Goal: Transaction & Acquisition: Purchase product/service

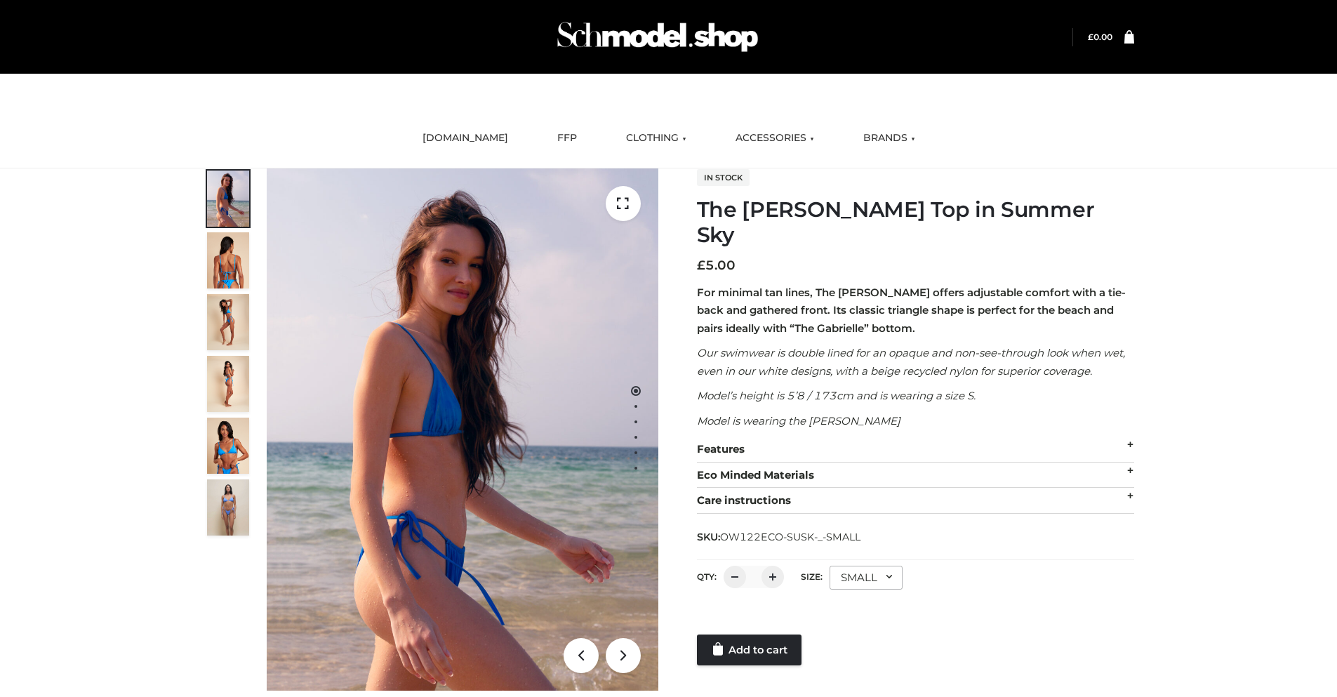
click at [865, 566] on div "SMALL" at bounding box center [866, 578] width 73 height 24
click at [0, 0] on li "SMALL" at bounding box center [0, 0] width 0 height 0
click at [750, 634] on link "Add to cart" at bounding box center [749, 649] width 105 height 31
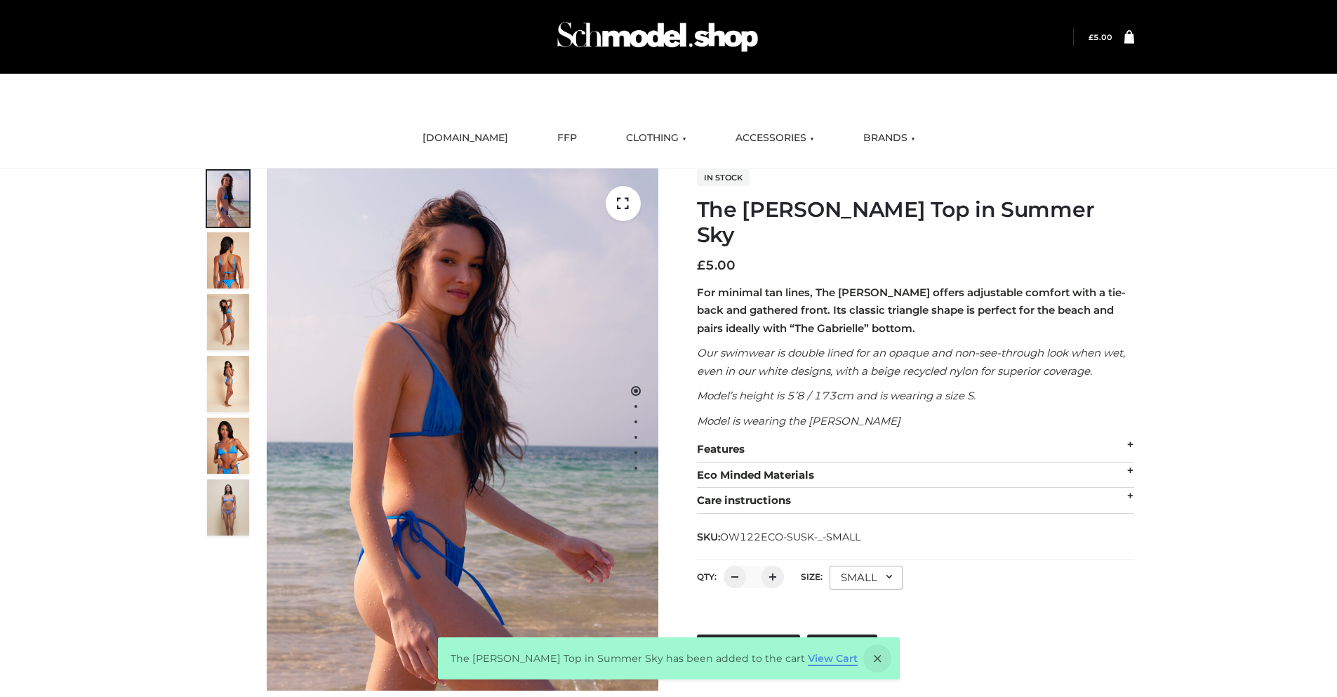
click at [812, 665] on link "View Cart" at bounding box center [833, 658] width 50 height 13
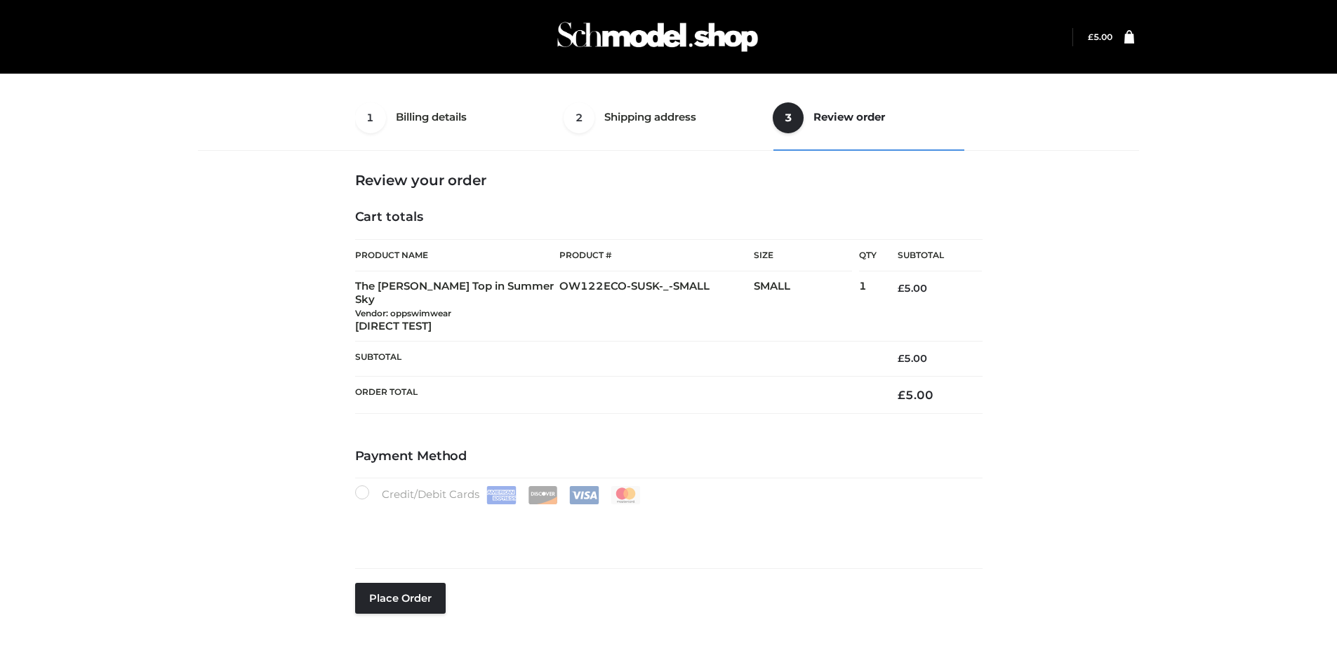
select select "***"
click at [400, 583] on button "Place order" at bounding box center [400, 598] width 91 height 31
